Goal: Task Accomplishment & Management: Use online tool/utility

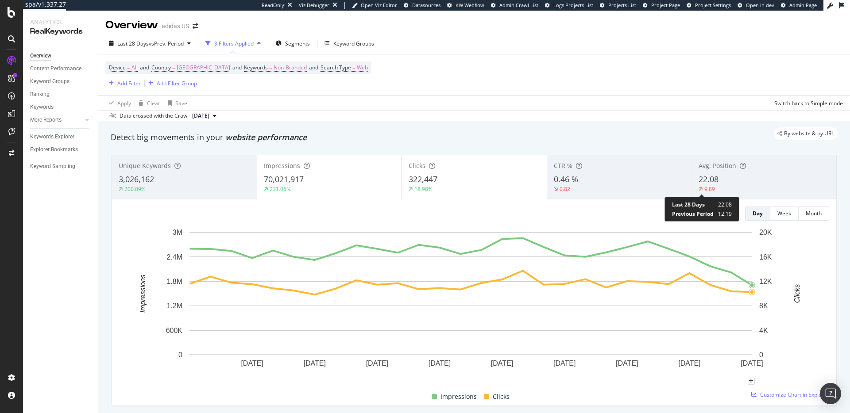
drag, startPoint x: 0, startPoint y: 0, endPoint x: 700, endPoint y: 185, distance: 724.4
click at [704, 185] on div "9.89" at bounding box center [709, 189] width 11 height 8
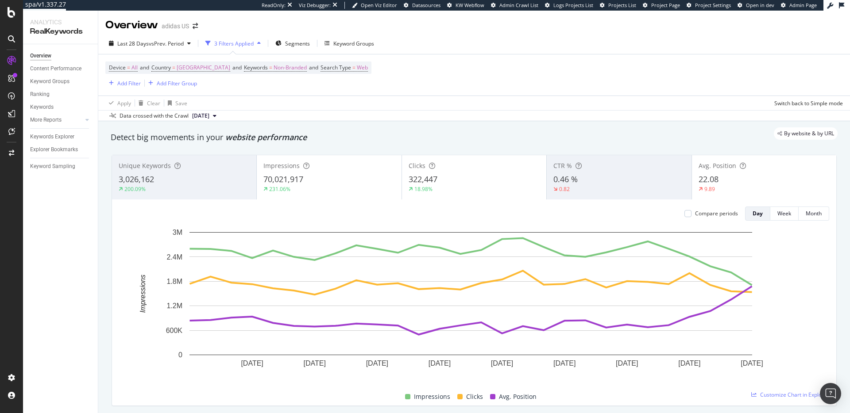
click at [603, 174] on div "0.46 %" at bounding box center [618, 180] width 131 height 12
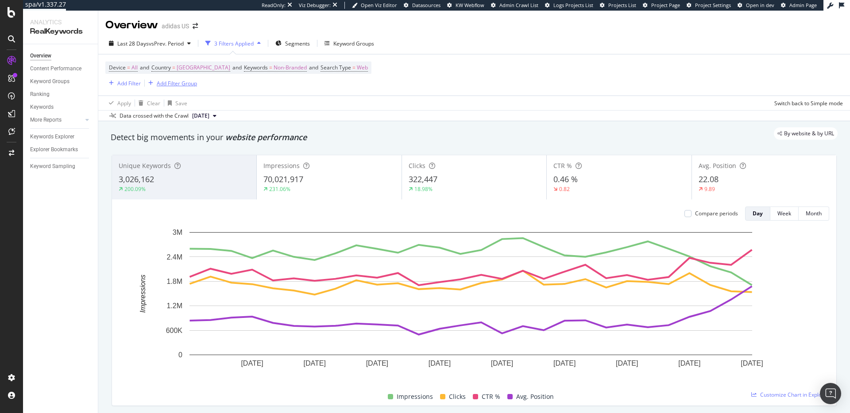
click at [164, 82] on div "Add Filter Group" at bounding box center [177, 84] width 40 height 8
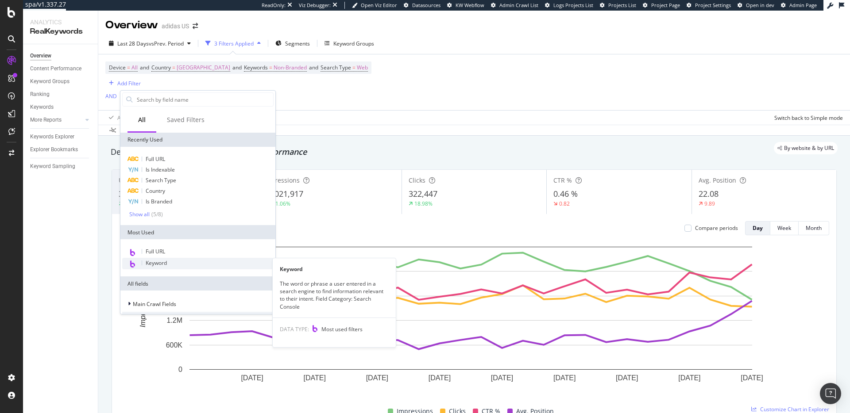
click at [156, 264] on span "Keyword" at bounding box center [156, 263] width 21 height 8
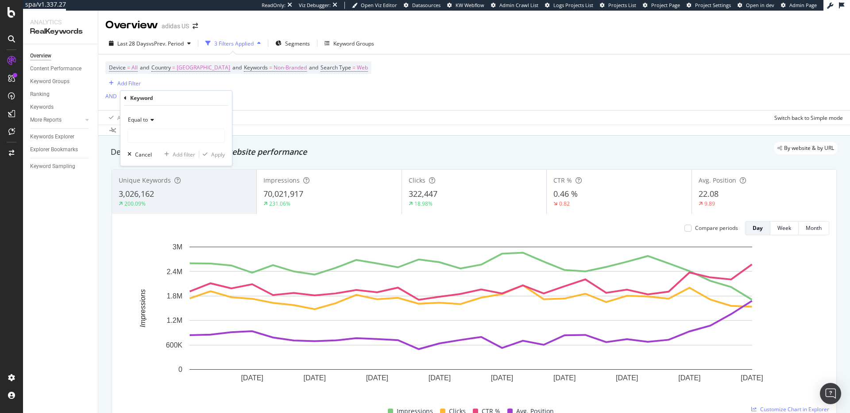
click at [145, 117] on span "Equal to" at bounding box center [138, 120] width 20 height 8
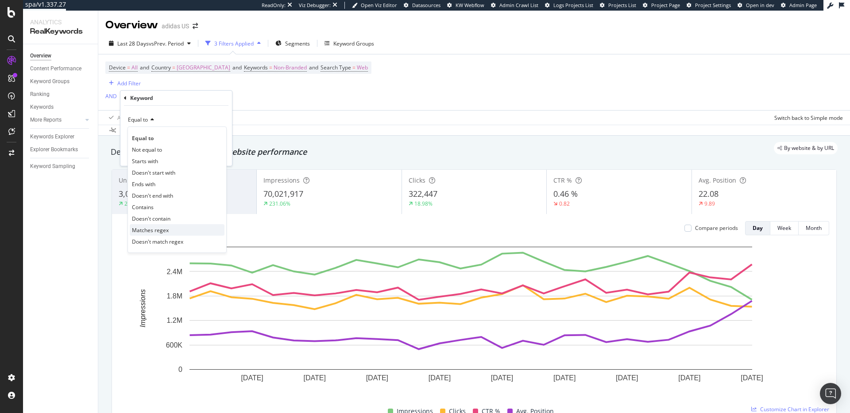
click at [156, 232] on span "Matches regex" at bounding box center [150, 231] width 37 height 8
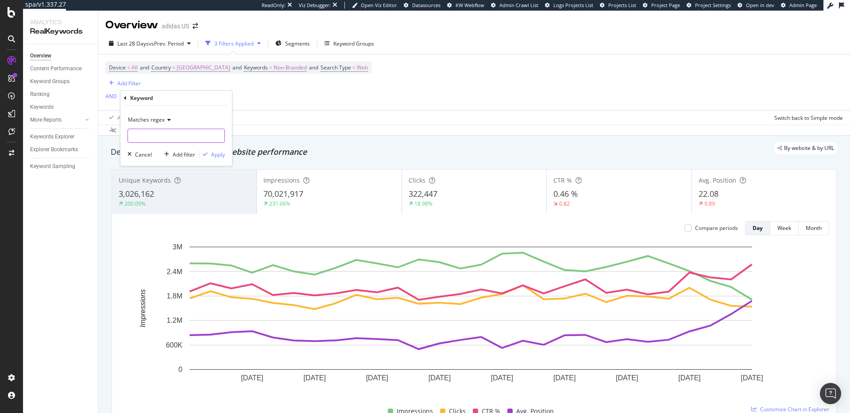
click at [149, 134] on input "text" at bounding box center [176, 136] width 96 height 14
paste input "\b(nba|all\s*star|march\s*madness|[PERSON_NAME]\s*[PERSON_NAME]|ae\s*2|[PERSON_…"
type input "\b(nba|all\s*star|march\s*madness|[PERSON_NAME]\s*[PERSON_NAME]|ae\s*2|[PERSON_…"
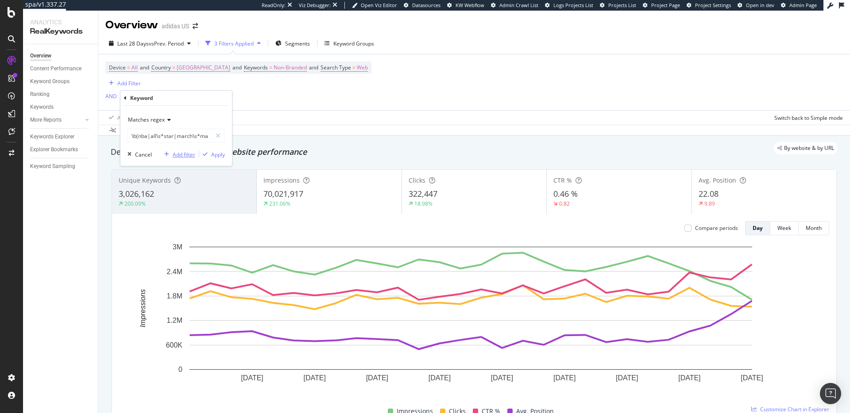
click at [185, 156] on div "Add filter" at bounding box center [184, 155] width 23 height 8
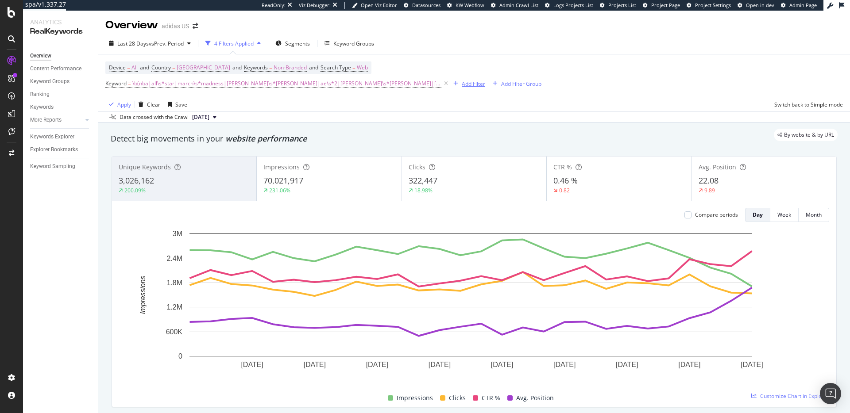
click at [469, 84] on div "Add Filter" at bounding box center [473, 84] width 23 height 8
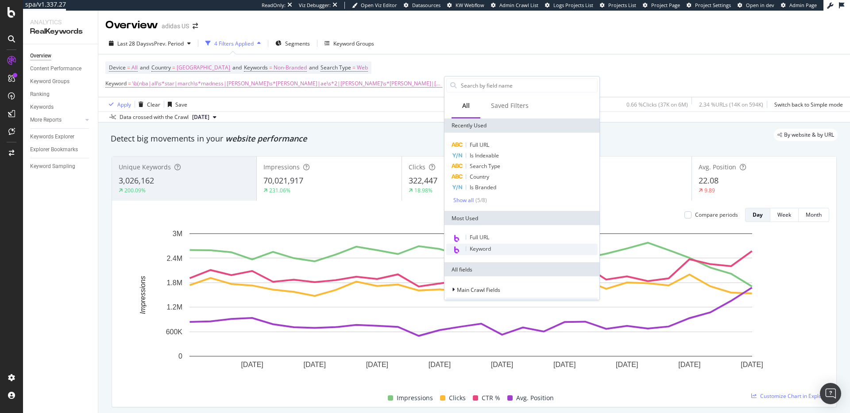
click at [479, 251] on span "Keyword" at bounding box center [480, 249] width 21 height 8
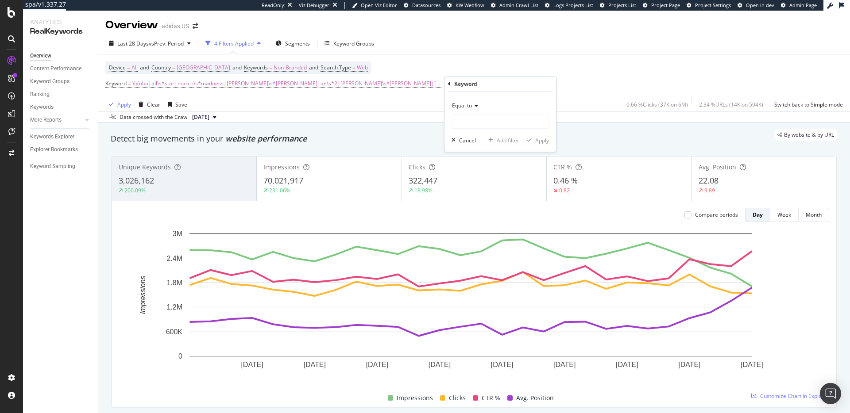
click at [464, 111] on div "Equal to" at bounding box center [500, 106] width 97 height 14
click at [477, 216] on span "Matches regex" at bounding box center [474, 216] width 37 height 8
click at [471, 117] on input "text" at bounding box center [500, 122] width 96 height 14
paste input "\b(shoes?|sneakers?|jerseys?|shorts?|socks|gear|warm[- ]?up\s*gear)\b"
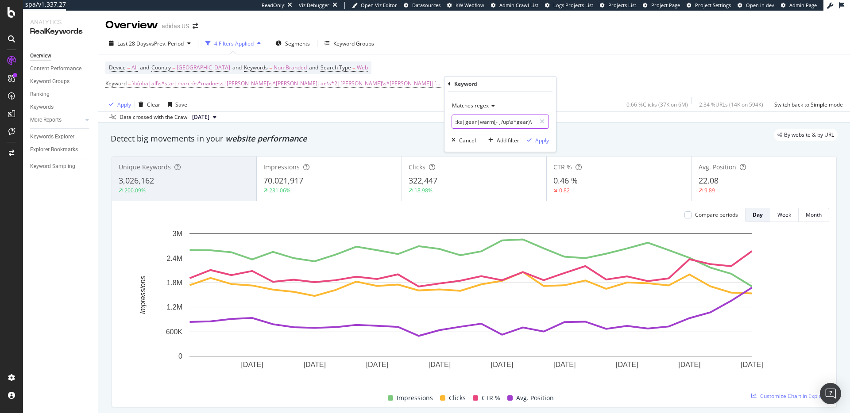
type input "\b(shoes?|sneakers?|jerseys?|shorts?|socks|gear|warm[- ]?up\s*gear)\b"
click at [541, 142] on div "Apply" at bounding box center [542, 141] width 14 height 8
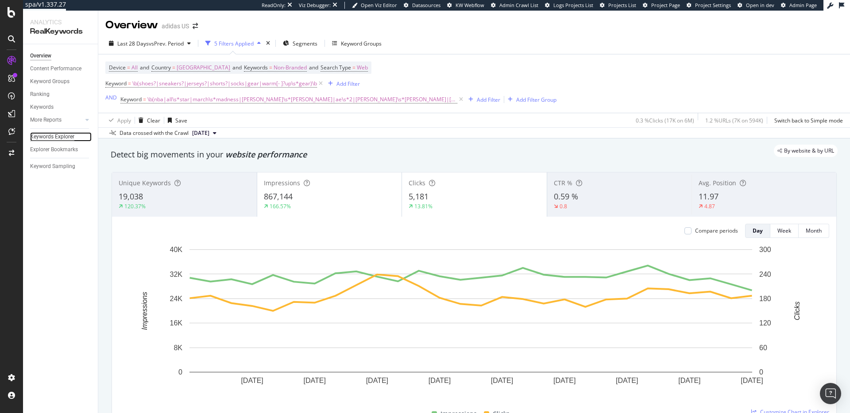
click at [56, 138] on div "Keywords Explorer" at bounding box center [52, 136] width 44 height 9
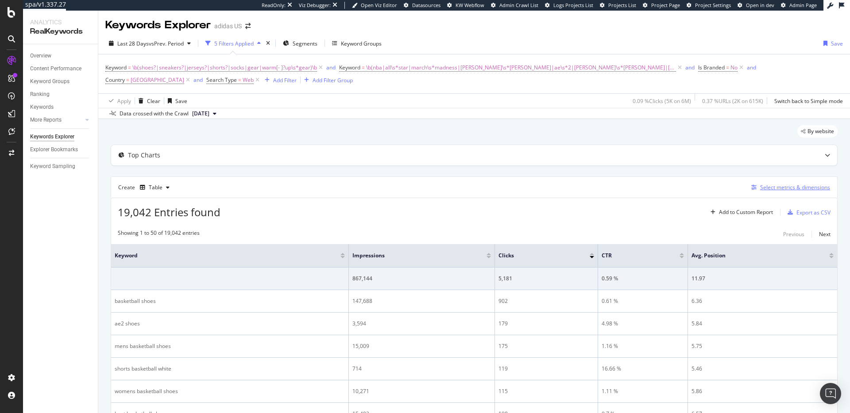
click at [776, 187] on div "Select metrics & dimensions" at bounding box center [795, 188] width 70 height 8
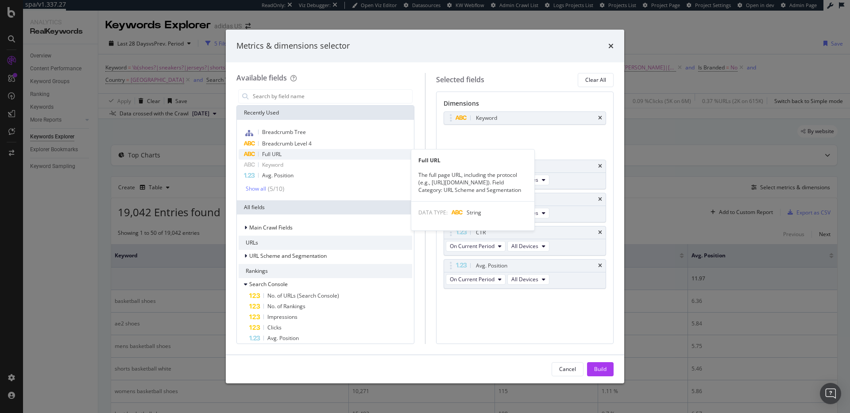
click at [280, 156] on span "Full URL" at bounding box center [271, 155] width 19 height 8
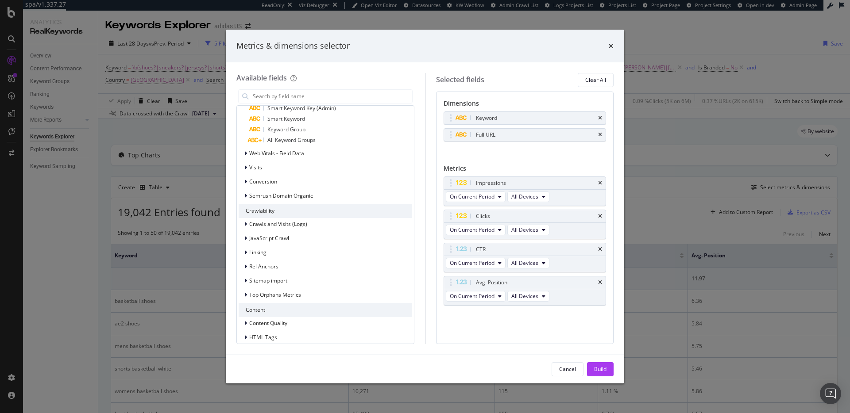
scroll to position [763, 0]
click at [278, 192] on span "Semrush Domain Organic" at bounding box center [281, 195] width 64 height 8
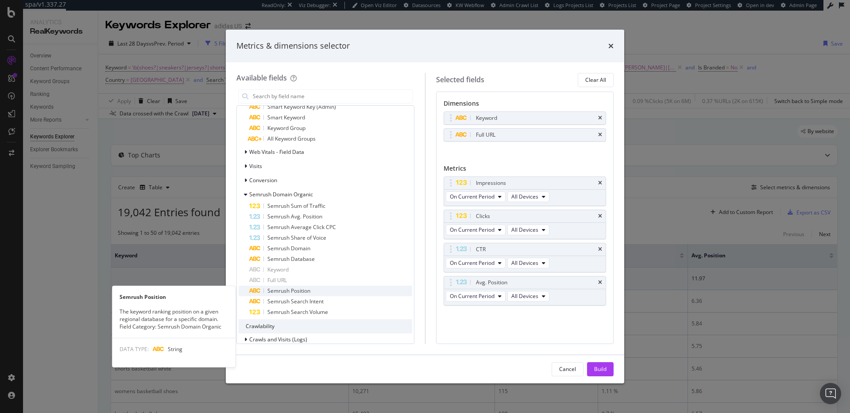
click at [308, 289] on span "Semrush Position" at bounding box center [288, 291] width 43 height 8
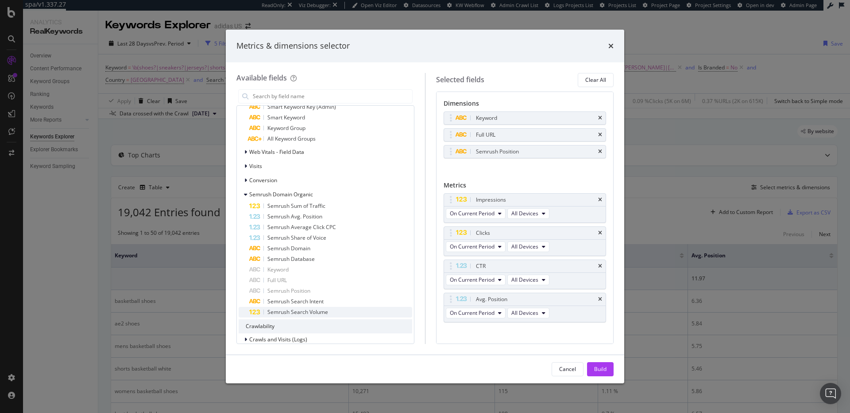
click at [301, 313] on span "Semrush Search Volume" at bounding box center [297, 313] width 61 height 8
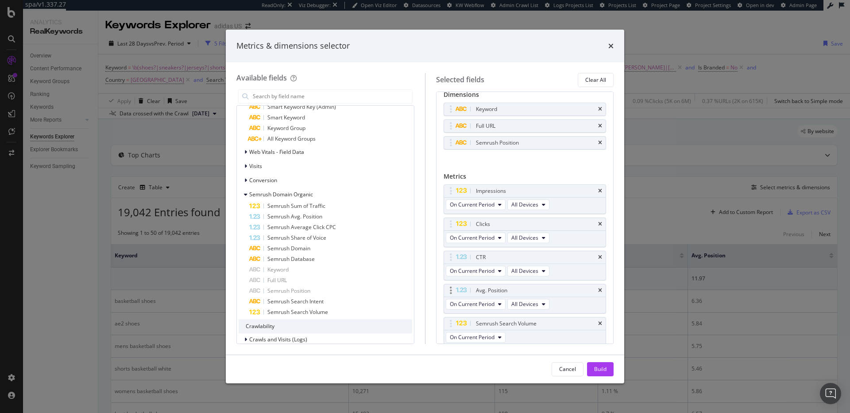
scroll to position [42, 0]
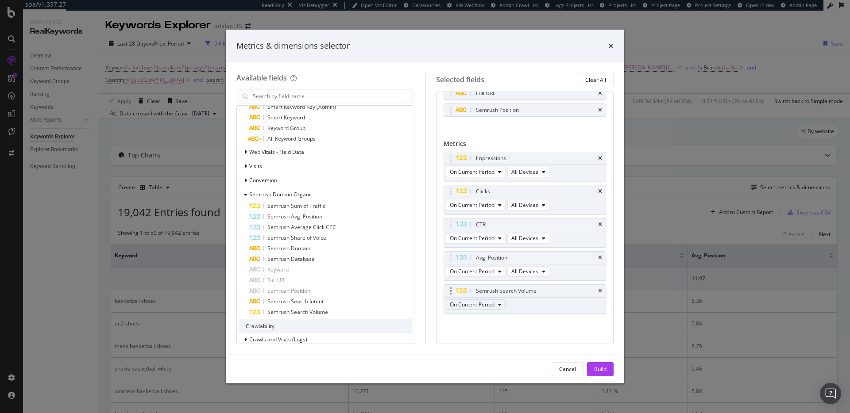
click at [498, 305] on icon "modal" at bounding box center [500, 304] width 4 height 5
click at [498, 304] on icon "modal" at bounding box center [500, 304] width 4 height 5
click at [605, 371] on div "Build" at bounding box center [600, 370] width 12 height 8
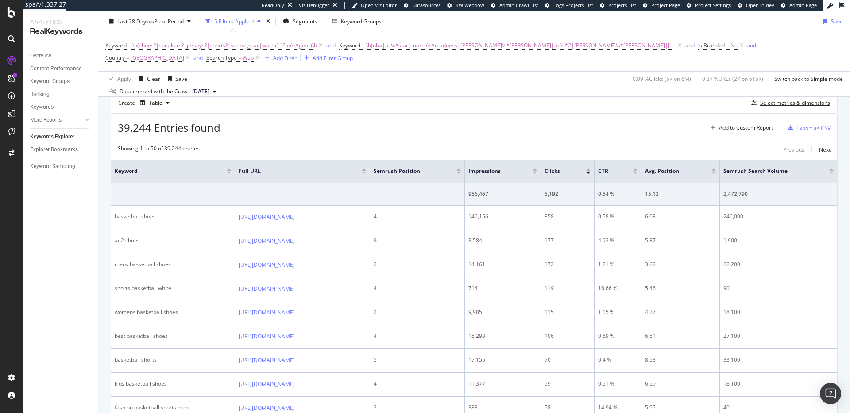
scroll to position [65, 0]
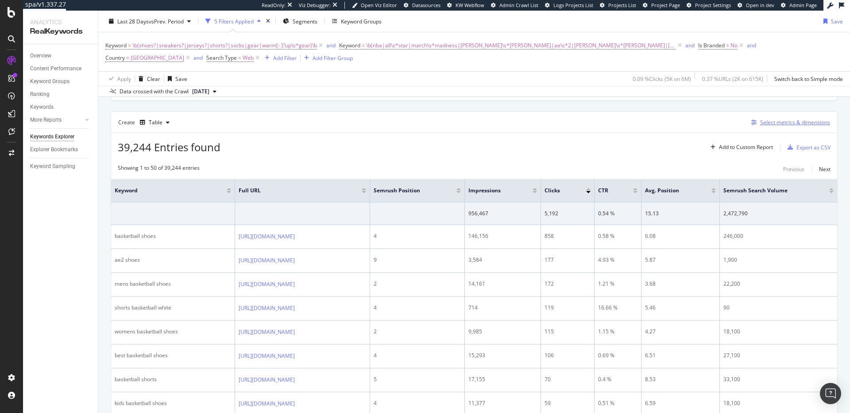
click at [773, 123] on div "Select metrics & dimensions" at bounding box center [795, 123] width 70 height 8
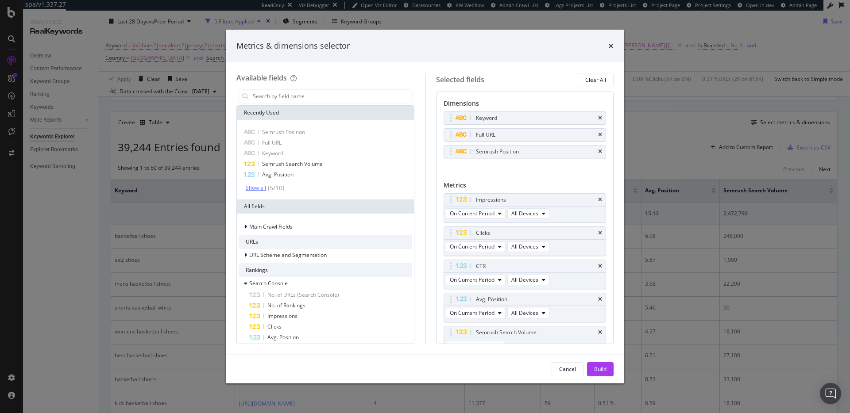
click at [263, 187] on div "Show all" at bounding box center [256, 188] width 20 height 6
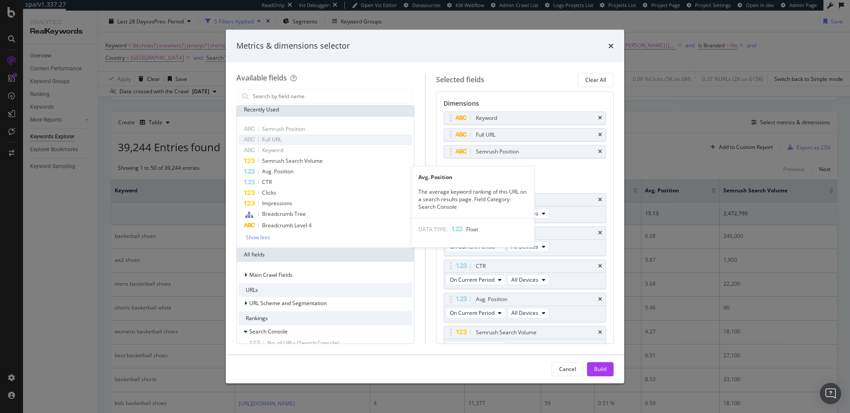
scroll to position [4, 0]
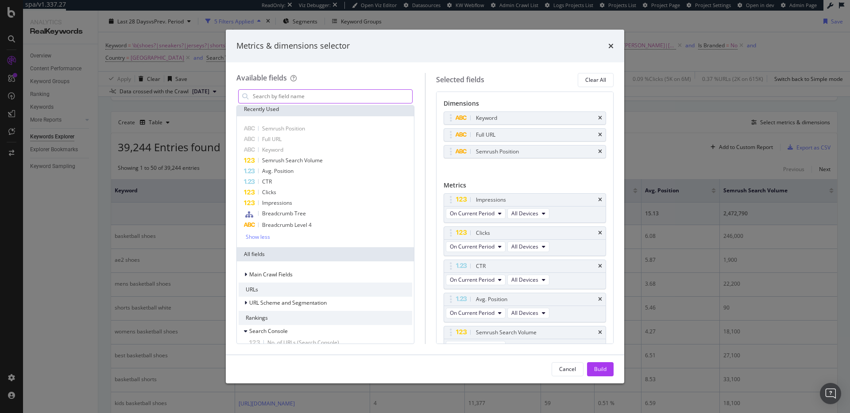
click at [287, 96] on input "modal" at bounding box center [332, 96] width 160 height 13
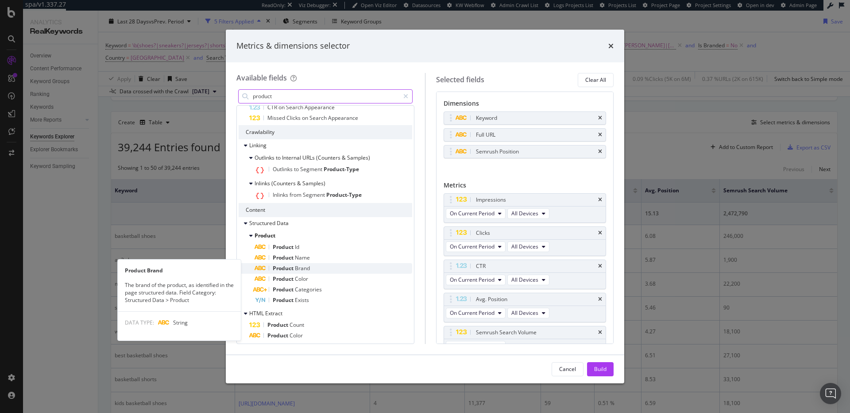
scroll to position [138, 0]
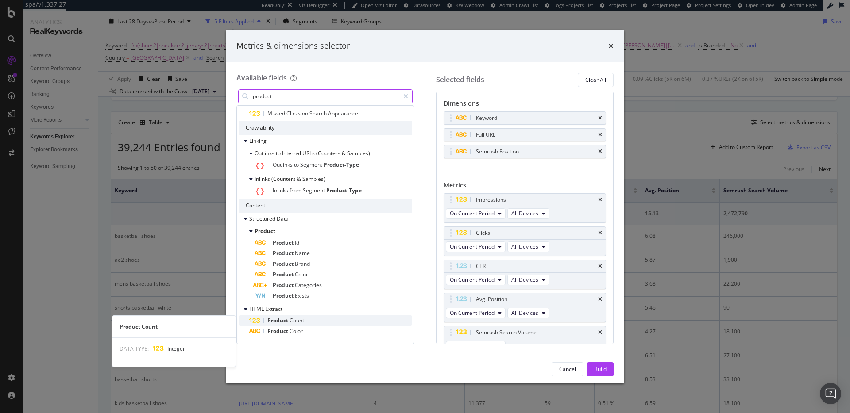
type input "product"
click at [294, 322] on span "Count" at bounding box center [296, 321] width 15 height 8
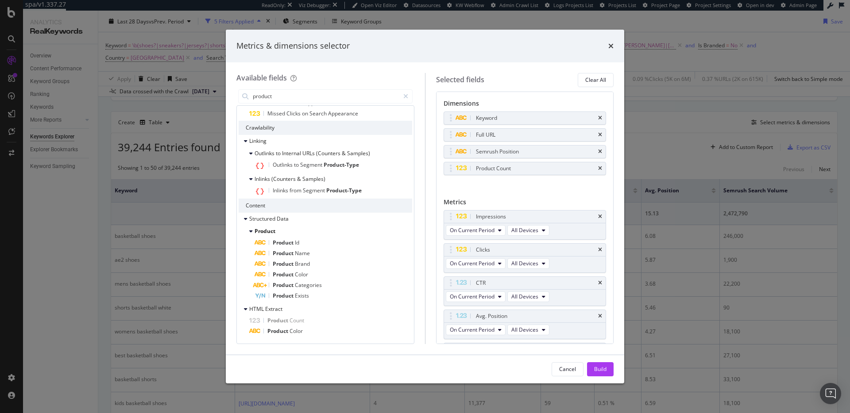
click at [614, 369] on div "Cancel Build" at bounding box center [425, 369] width 398 height 28
click at [606, 370] on button "Build" at bounding box center [600, 370] width 27 height 14
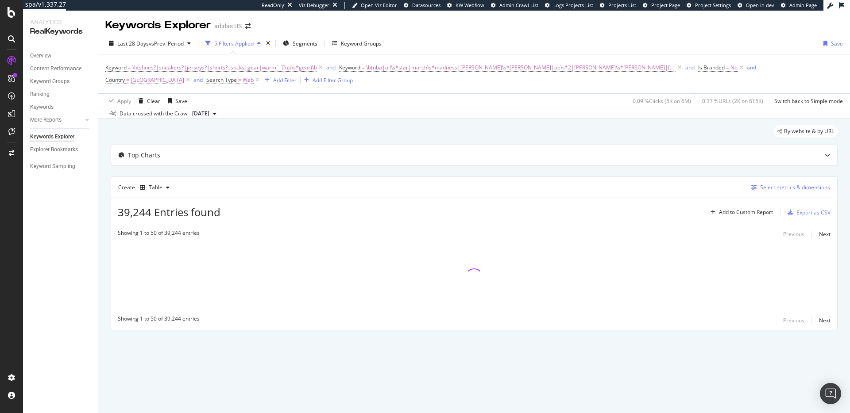
click at [784, 189] on div "Select metrics & dimensions" at bounding box center [795, 188] width 70 height 8
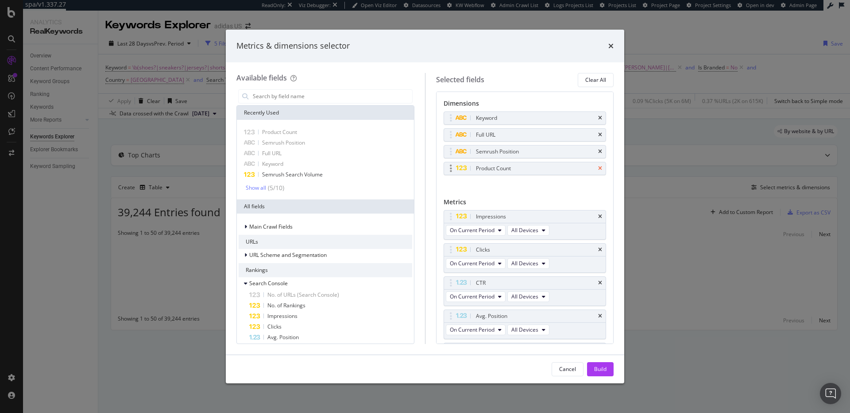
click at [598, 168] on icon "times" at bounding box center [600, 168] width 4 height 5
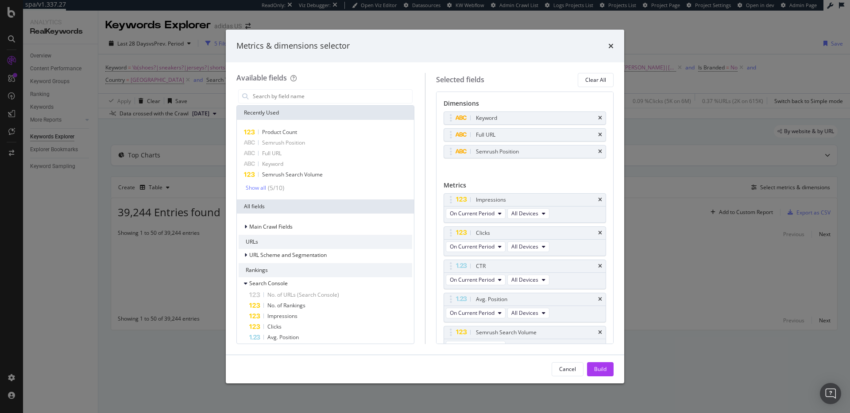
drag, startPoint x: 600, startPoint y: 371, endPoint x: 618, endPoint y: 371, distance: 17.7
click at [600, 371] on div "Build" at bounding box center [600, 370] width 12 height 8
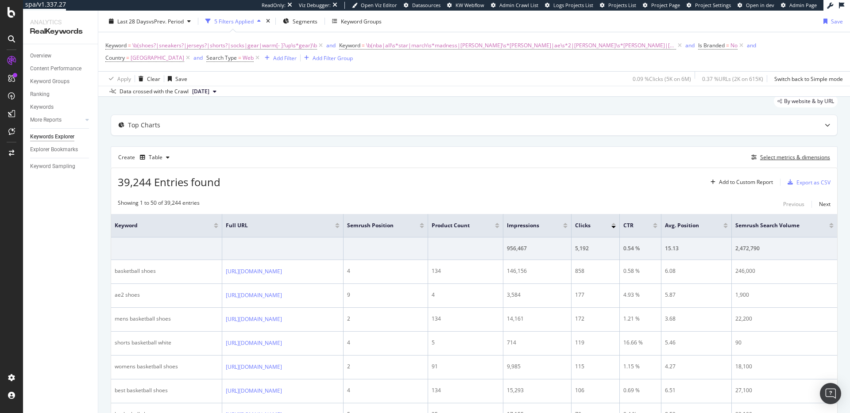
scroll to position [48, 0]
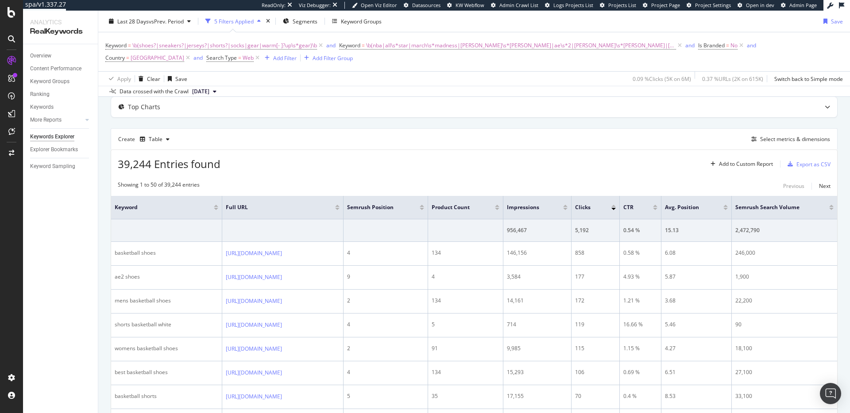
click at [340, 210] on div at bounding box center [337, 209] width 4 height 2
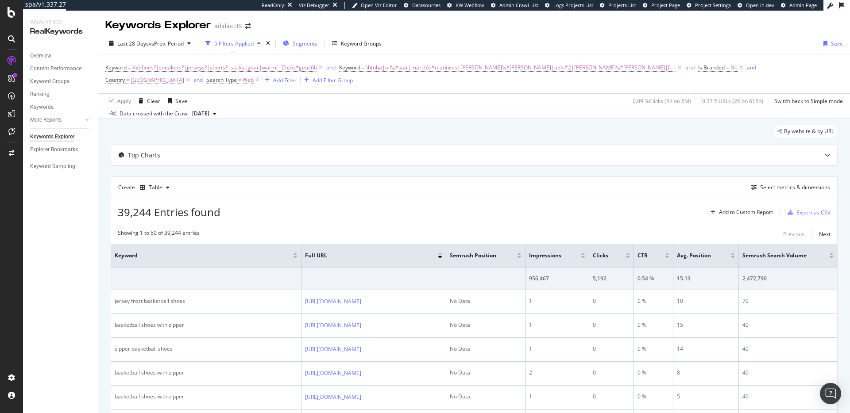
click at [301, 44] on span "Segments" at bounding box center [305, 44] width 25 height 8
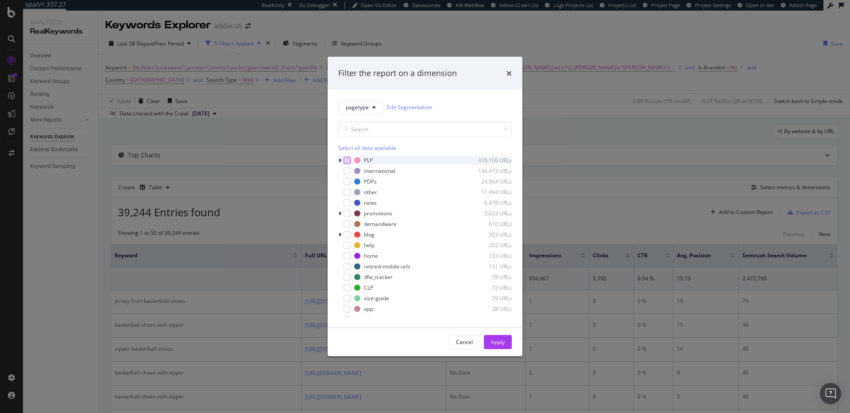
click at [348, 161] on div "modal" at bounding box center [347, 160] width 7 height 7
click at [498, 345] on div "Apply" at bounding box center [498, 343] width 14 height 8
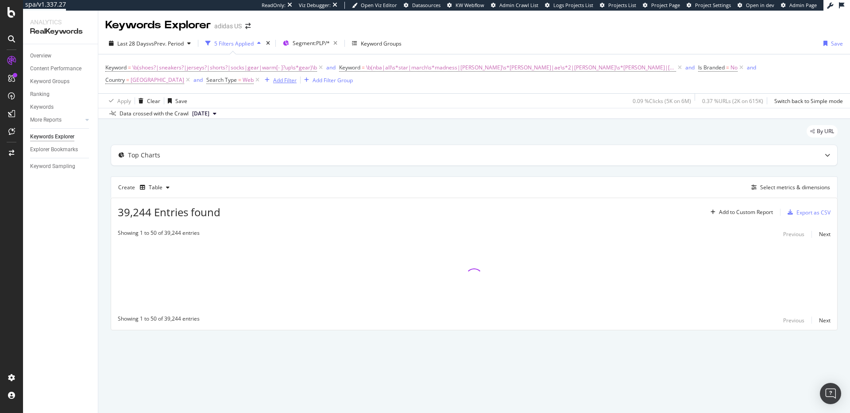
click at [292, 80] on div "Add Filter" at bounding box center [284, 81] width 23 height 8
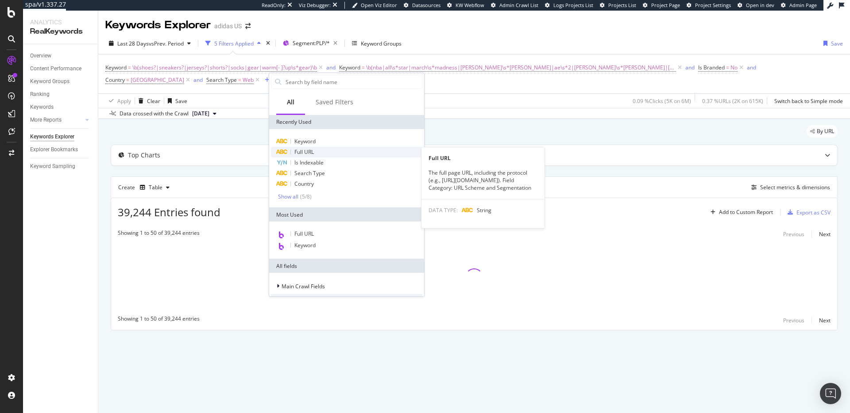
click at [301, 153] on span "Full URL" at bounding box center [303, 152] width 19 height 8
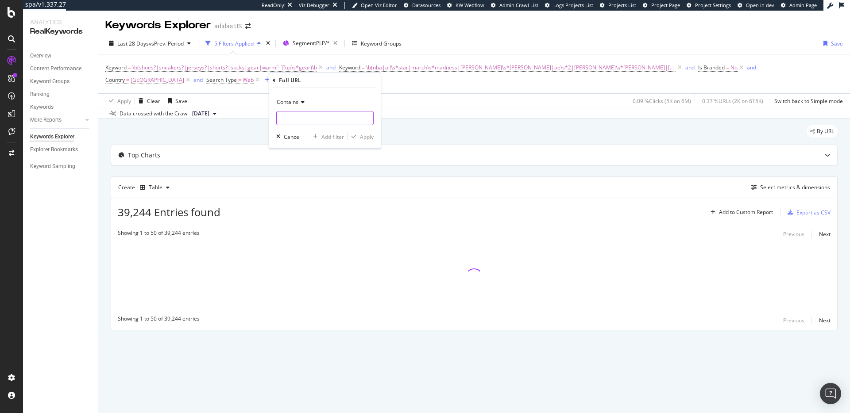
click at [314, 116] on input "text" at bounding box center [325, 118] width 96 height 14
click at [280, 120] on input ".com/us/" at bounding box center [319, 118] width 84 height 14
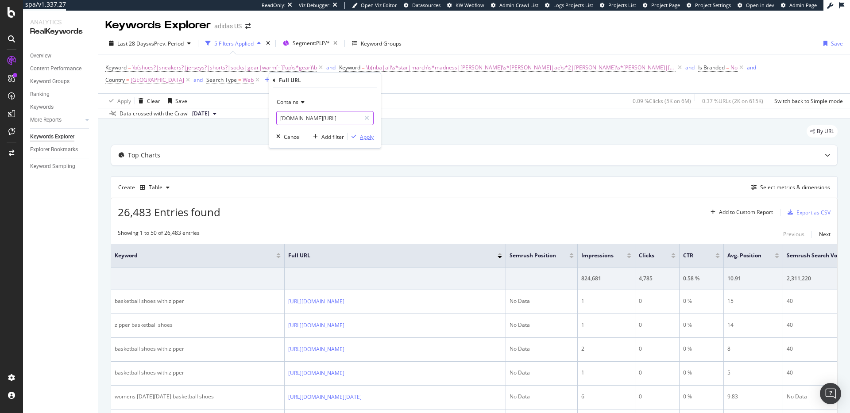
type input "[DOMAIN_NAME][URL]"
click at [369, 136] on div "Apply" at bounding box center [367, 137] width 14 height 8
click at [408, 81] on div "Add Filter" at bounding box center [395, 81] width 23 height 8
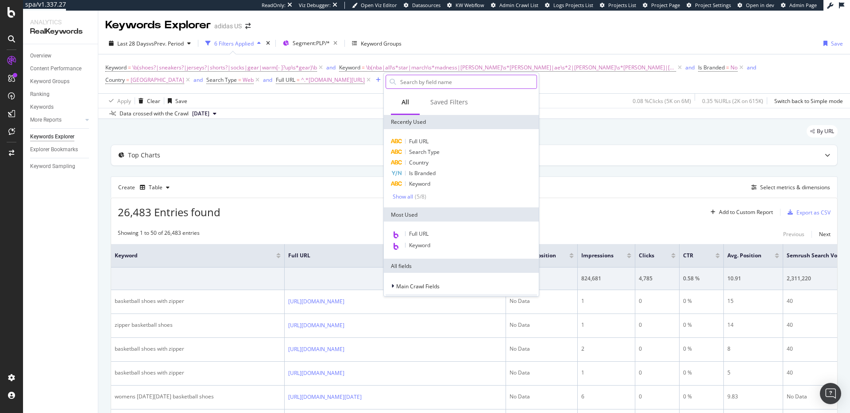
click at [414, 84] on input "text" at bounding box center [467, 81] width 137 height 13
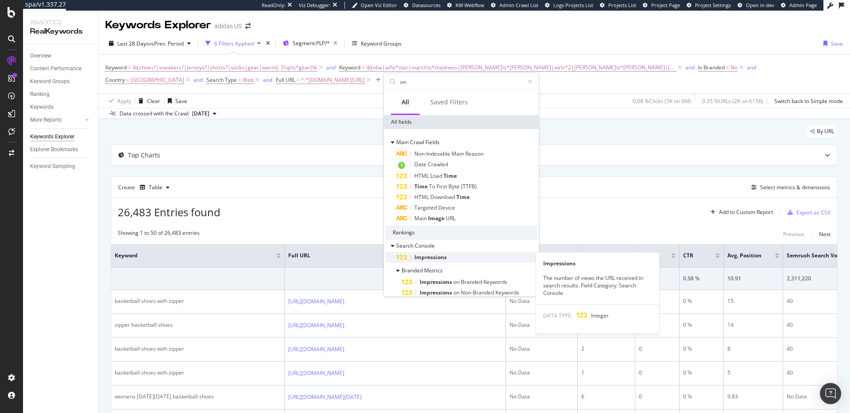
type input "im"
click at [442, 259] on span "Impressions" at bounding box center [430, 258] width 32 height 8
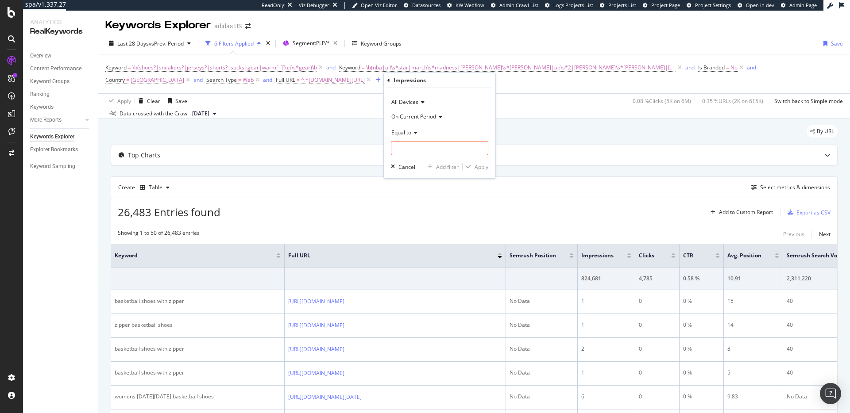
click at [411, 134] on span "Equal to" at bounding box center [401, 133] width 20 height 8
click at [414, 197] on span "Greater than" at bounding box center [411, 197] width 32 height 8
click at [412, 149] on input "number" at bounding box center [439, 148] width 97 height 14
type input "10"
click at [482, 168] on div "Apply" at bounding box center [482, 167] width 14 height 8
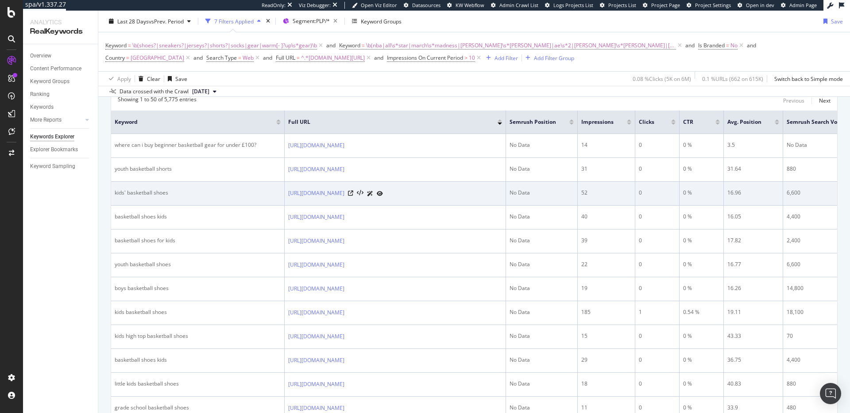
scroll to position [119, 0]
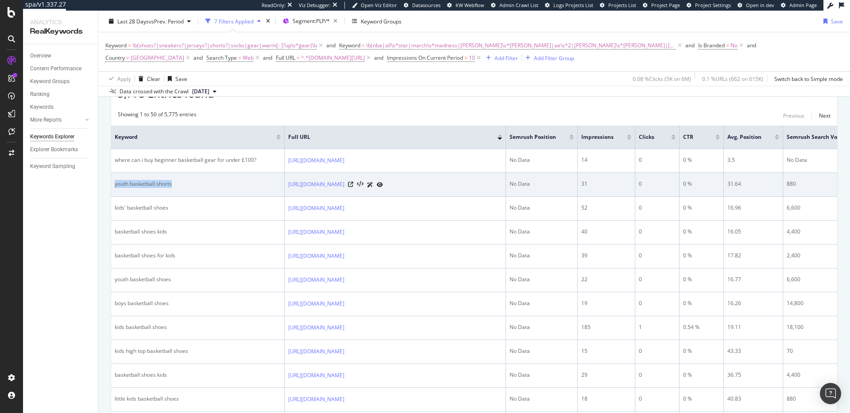
drag, startPoint x: 180, startPoint y: 191, endPoint x: 122, endPoint y: 192, distance: 58.0
click at [115, 188] on div "youth basketball shorts" at bounding box center [198, 184] width 166 height 8
copy div "youth basketball shorts"
click at [353, 187] on icon at bounding box center [350, 184] width 5 height 5
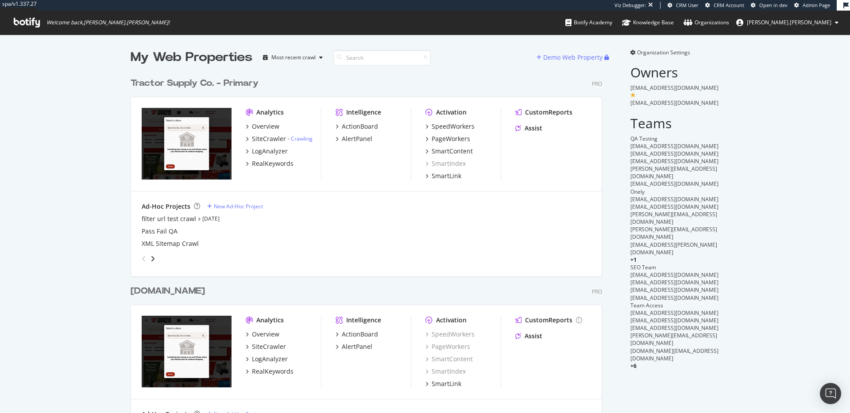
scroll to position [356, 472]
click at [275, 165] on div "RealKeywords" at bounding box center [273, 163] width 42 height 9
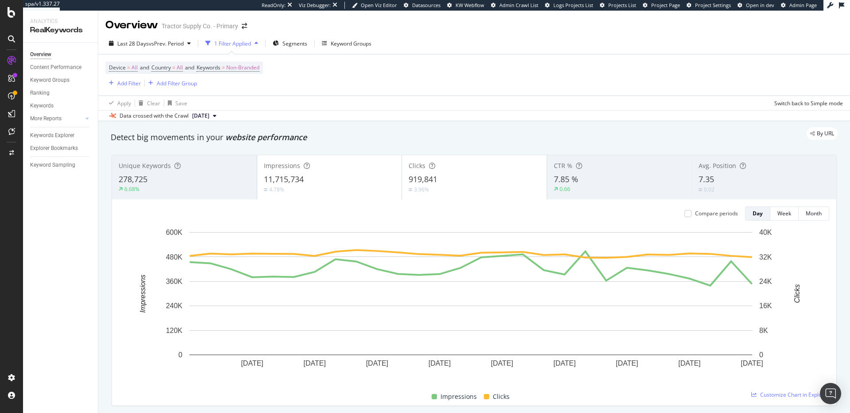
click at [716, 186] on div "0.02" at bounding box center [764, 189] width 131 height 8
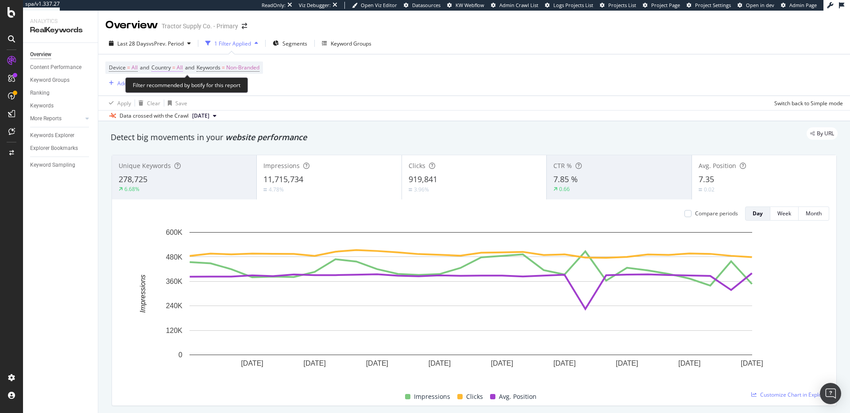
click at [181, 68] on span "All" at bounding box center [180, 68] width 6 height 12
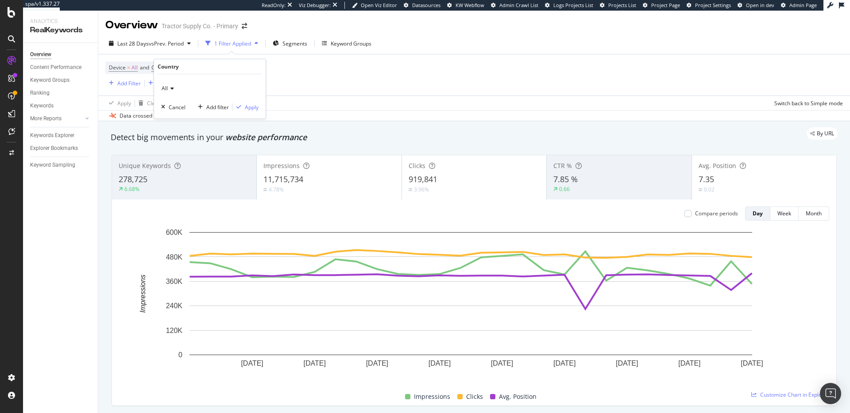
click at [174, 89] on div "All" at bounding box center [209, 88] width 97 height 14
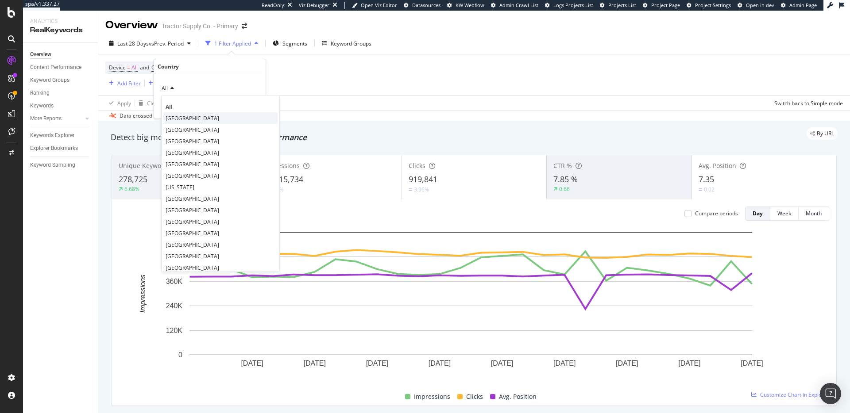
click at [175, 119] on span "[GEOGRAPHIC_DATA]" at bounding box center [193, 119] width 54 height 8
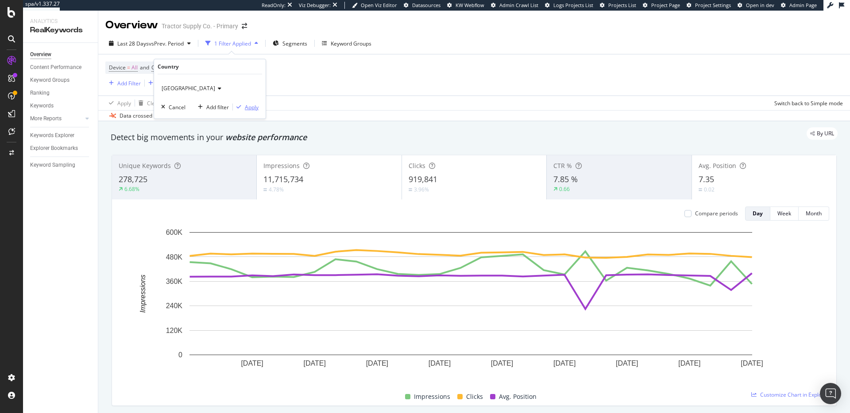
click at [253, 106] on div "Apply" at bounding box center [252, 108] width 14 height 8
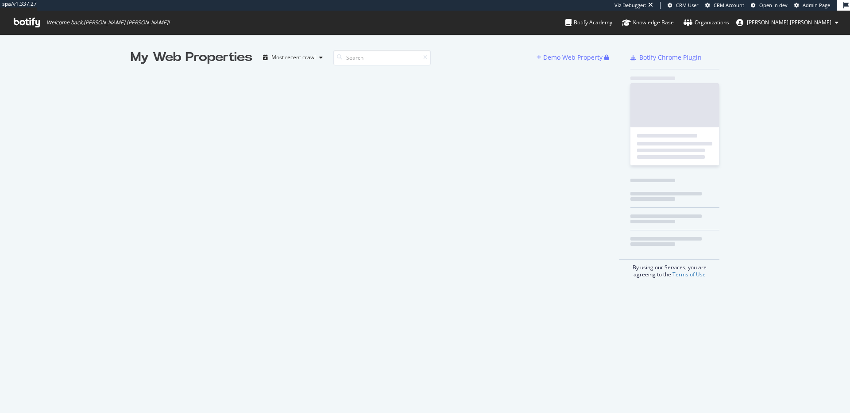
scroll to position [407, 837]
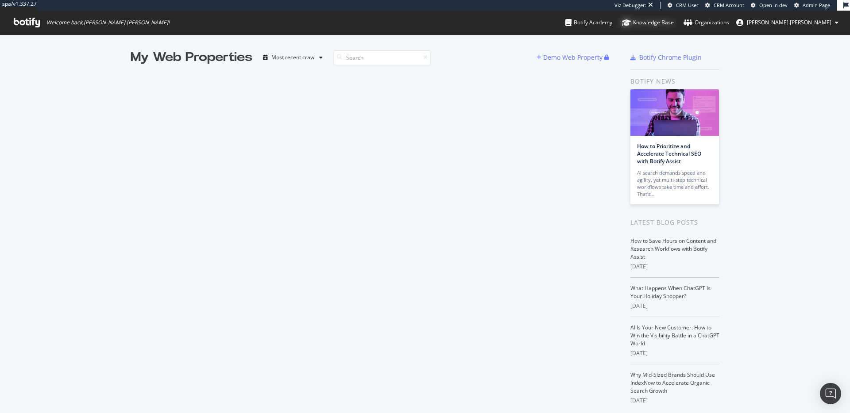
click at [674, 23] on div "Knowledge Base" at bounding box center [648, 22] width 52 height 9
